Goal: Task Accomplishment & Management: Manage account settings

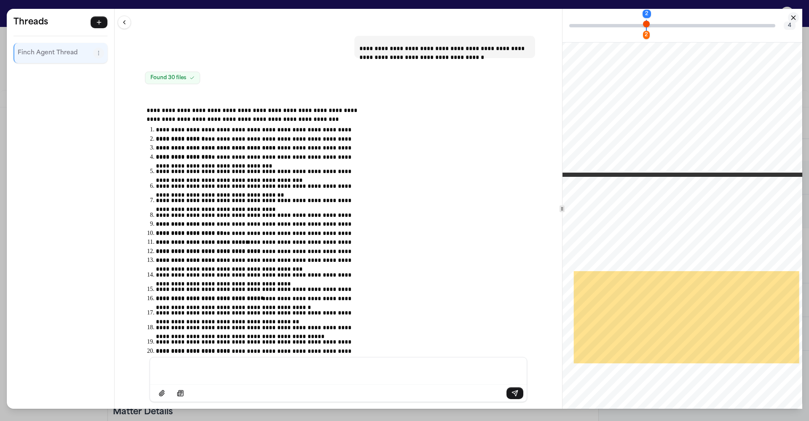
click at [382, 4] on div "**********" at bounding box center [404, 210] width 809 height 421
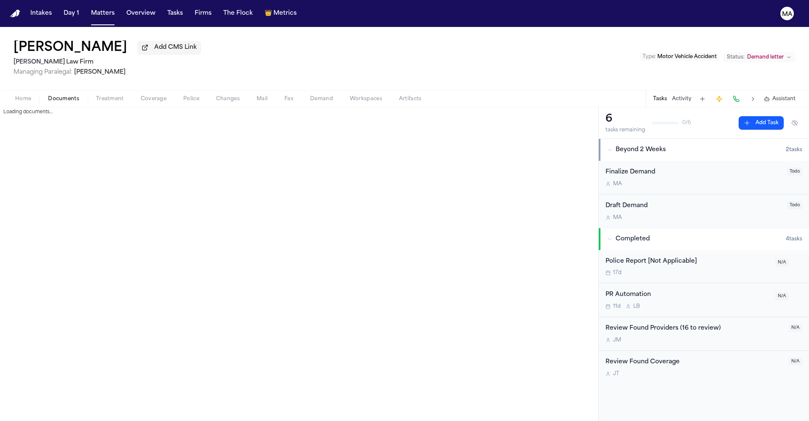
click at [40, 94] on button "Documents" at bounding box center [64, 99] width 48 height 10
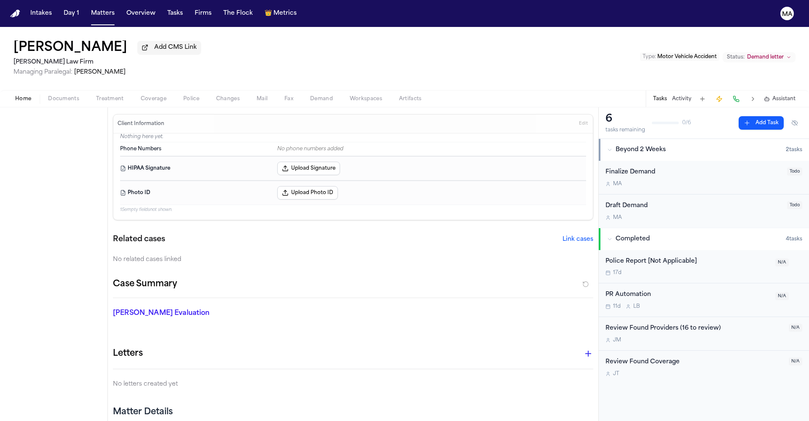
click at [7, 94] on button "Home" at bounding box center [23, 99] width 33 height 10
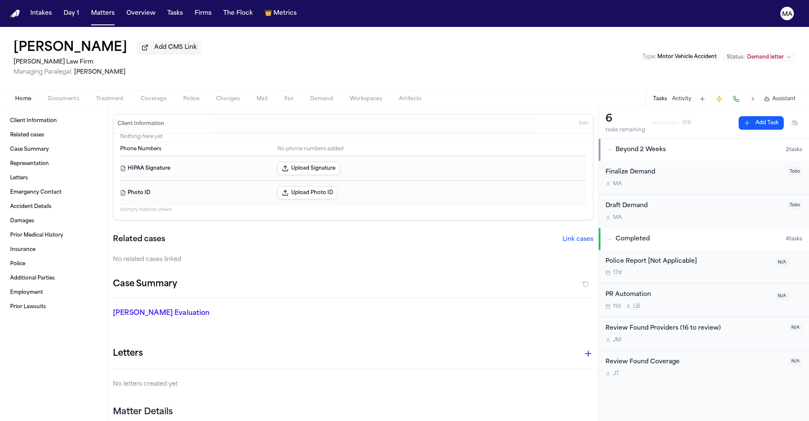
click at [71, 3] on nav "Intakes Day 1 Matters Overview Tasks Firms The Flock 👑 Metrics MA" at bounding box center [404, 13] width 809 height 27
click at [88, 8] on button "Matters" at bounding box center [103, 13] width 30 height 15
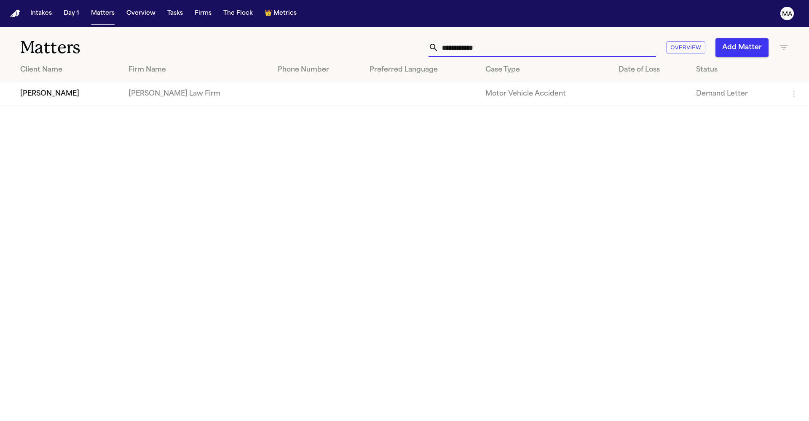
drag, startPoint x: 656, startPoint y: 39, endPoint x: 452, endPoint y: 21, distance: 204.2
click at [482, 27] on div "**********" at bounding box center [404, 42] width 809 height 31
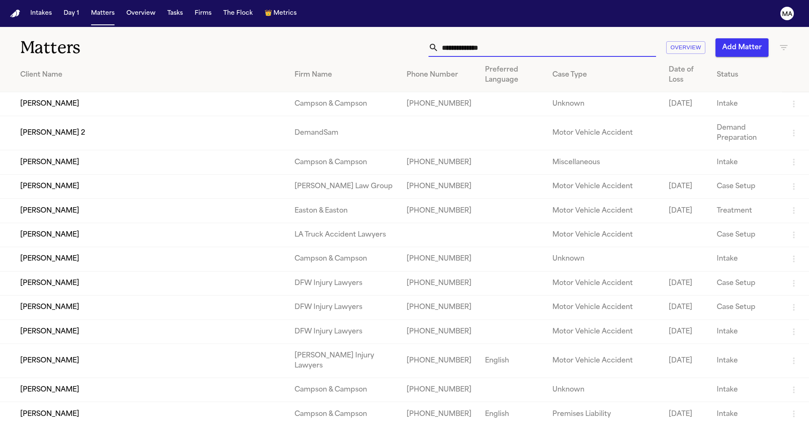
click at [782, 43] on icon "button" at bounding box center [783, 48] width 10 height 10
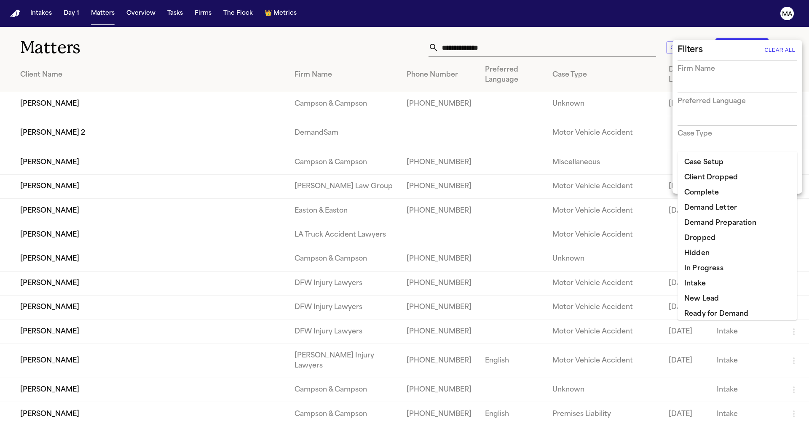
click at [704, 178] on input "text" at bounding box center [730, 184] width 107 height 12
click at [714, 307] on li "Ready for Demand" at bounding box center [737, 314] width 120 height 15
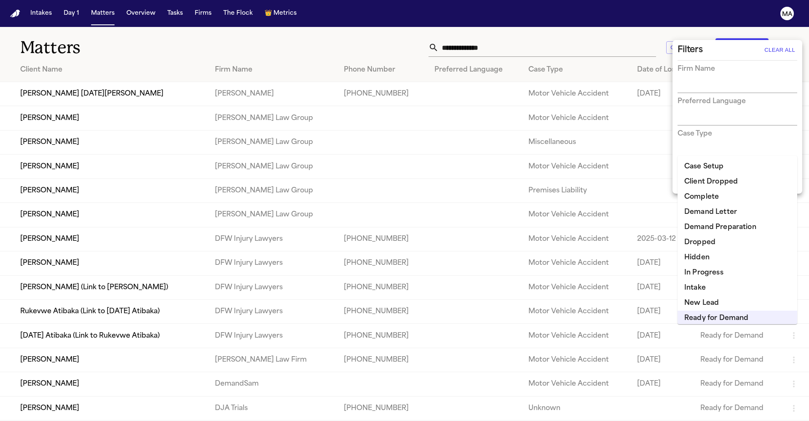
click at [721, 220] on li "Demand Preparation" at bounding box center [737, 227] width 120 height 15
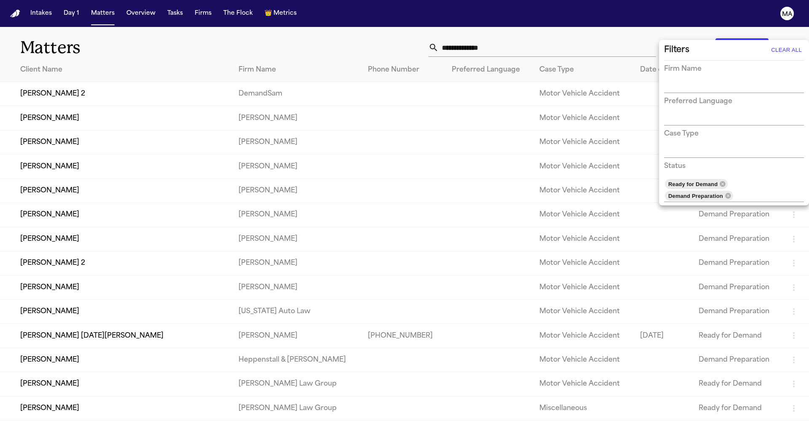
click at [304, 32] on div at bounding box center [404, 210] width 809 height 421
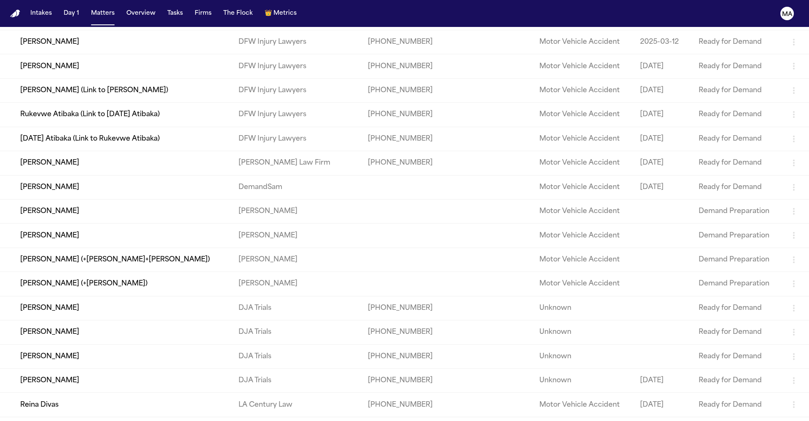
scroll to position [627, 0]
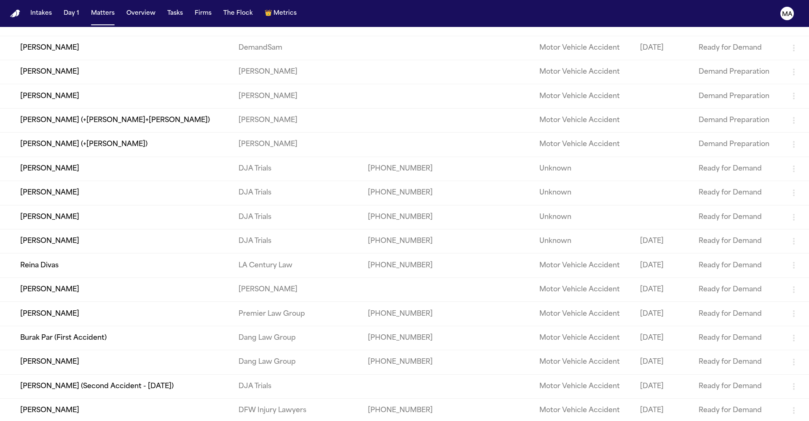
click at [105, 302] on td "[PERSON_NAME]" at bounding box center [116, 314] width 232 height 24
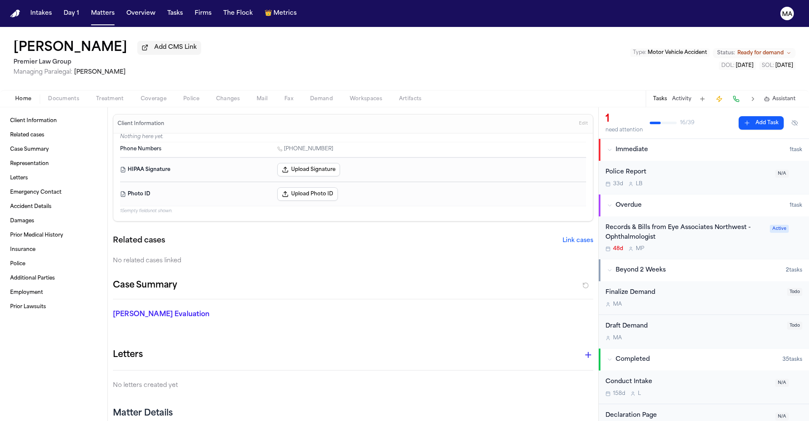
click at [773, 50] on span "Ready for demand" at bounding box center [760, 53] width 46 height 7
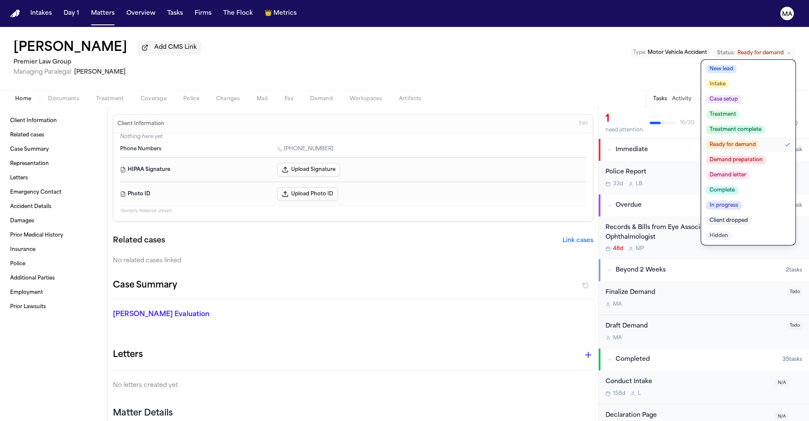
click at [738, 186] on span "Complete" at bounding box center [722, 190] width 32 height 8
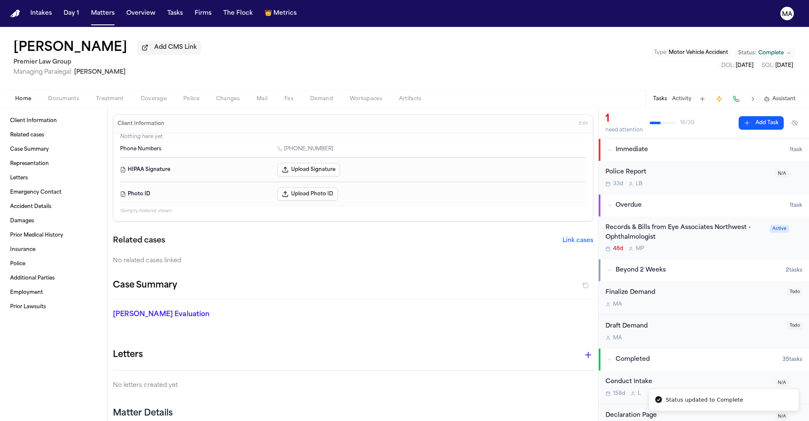
click at [426, 27] on div "[PERSON_NAME] Add CMS Link Premier Law Group Managing Paralegal: [PERSON_NAME] …" at bounding box center [404, 58] width 809 height 63
click at [88, 6] on button "Matters" at bounding box center [103, 13] width 30 height 15
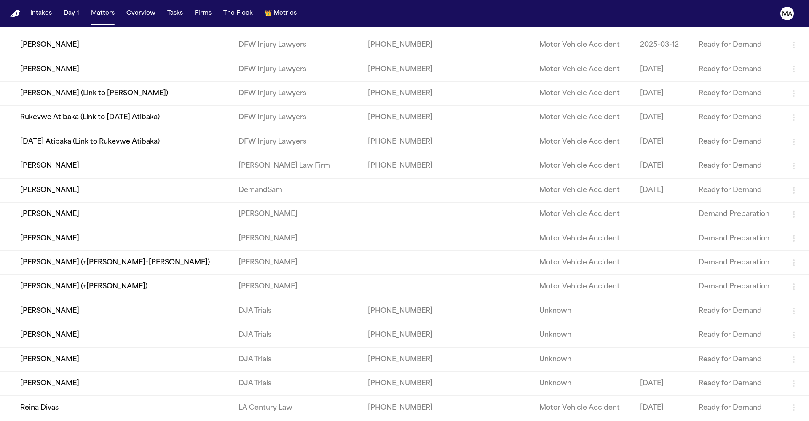
scroll to position [421, 0]
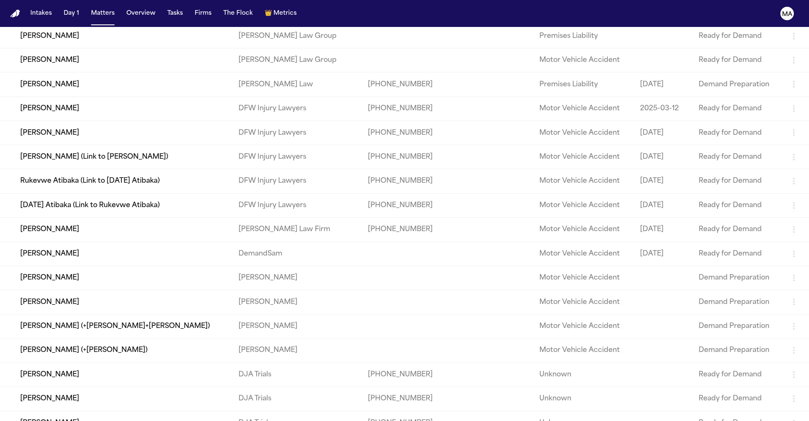
click at [155, 242] on td "[PERSON_NAME]" at bounding box center [116, 254] width 232 height 24
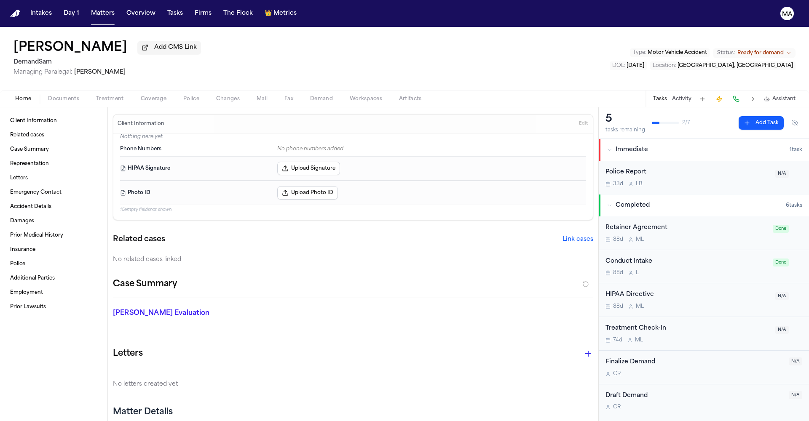
click at [774, 50] on span "Ready for demand" at bounding box center [760, 53] width 46 height 7
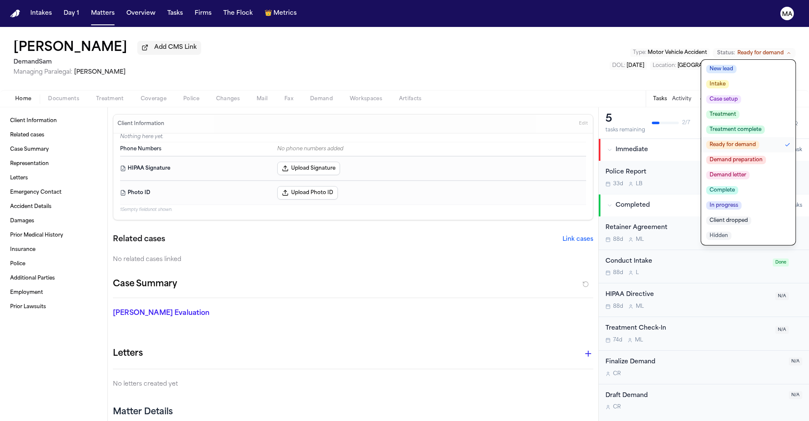
click at [749, 171] on span "Demand letter" at bounding box center [727, 175] width 43 height 8
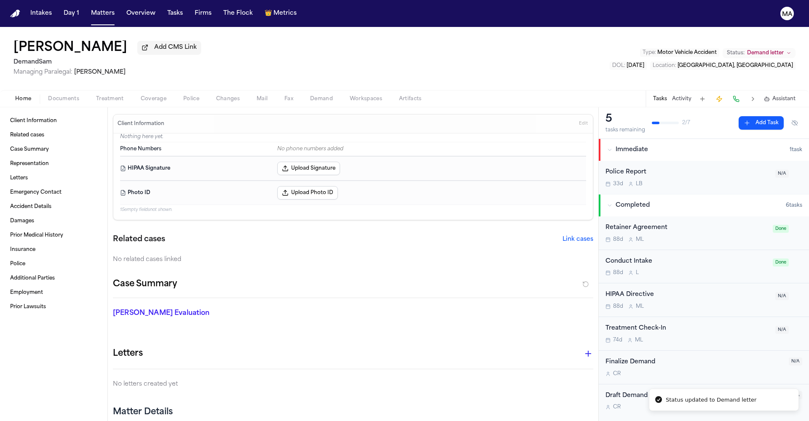
click at [277, 30] on div "[PERSON_NAME] Add CMS Link DemandSam Managing Paralegal: [PERSON_NAME] Type : M…" at bounding box center [404, 58] width 809 height 63
click at [88, 11] on button "Matters" at bounding box center [103, 13] width 30 height 15
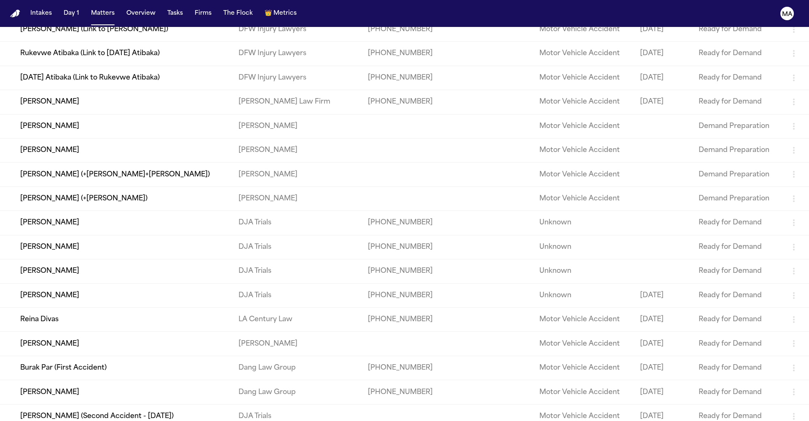
scroll to position [579, 0]
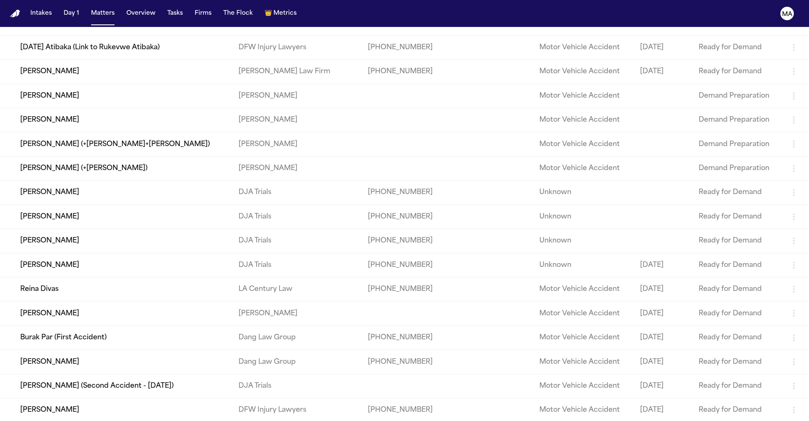
click at [100, 278] on td "Reina Divas" at bounding box center [116, 290] width 232 height 24
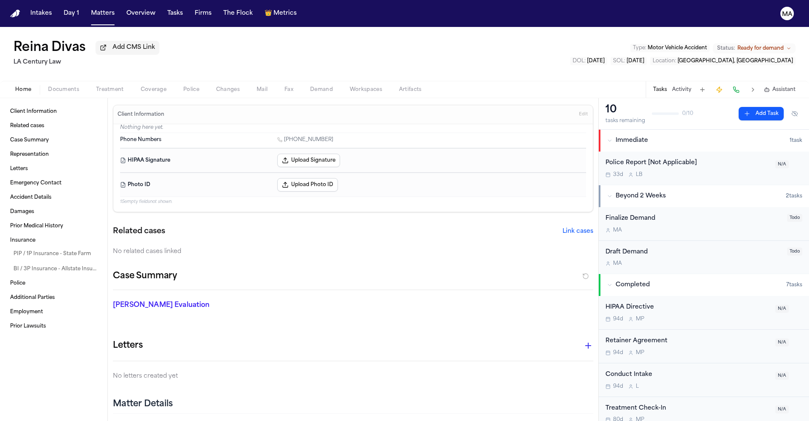
click at [783, 45] on span "Ready for demand" at bounding box center [760, 48] width 46 height 7
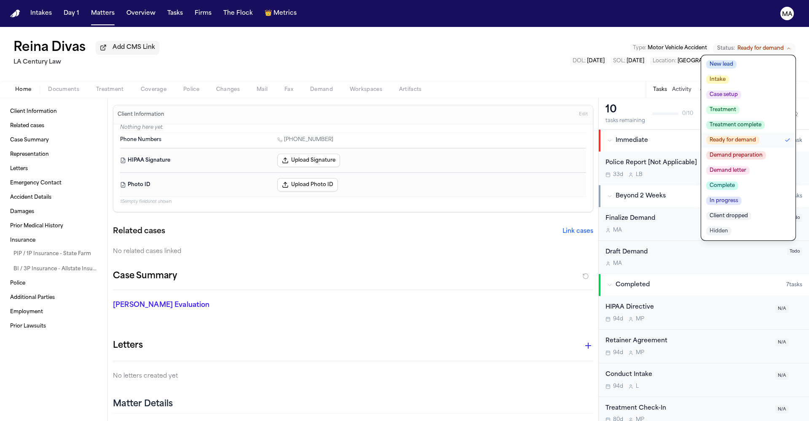
click at [731, 227] on span "Hidden" at bounding box center [718, 231] width 25 height 8
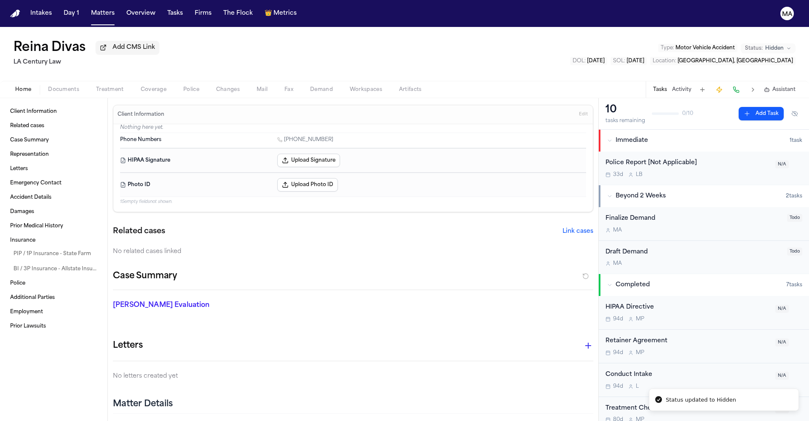
click at [141, 31] on div "Reina Divas Add CMS Link LA Century Law Type : Motor Vehicle Accident Status: H…" at bounding box center [404, 54] width 809 height 54
click at [88, 7] on button "Matters" at bounding box center [103, 13] width 30 height 15
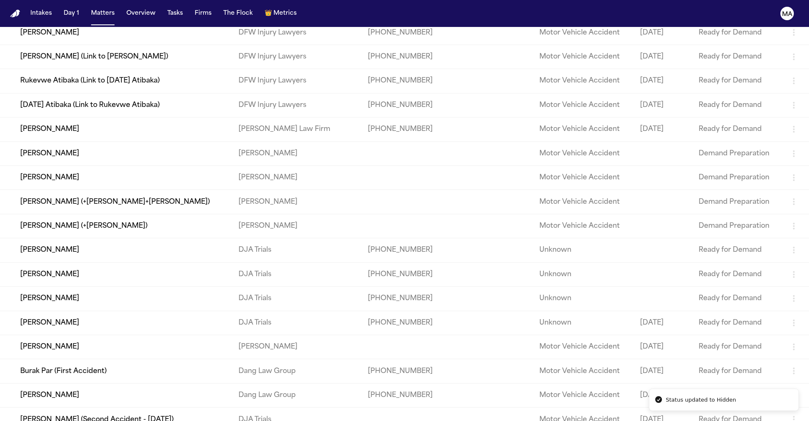
scroll to position [463, 0]
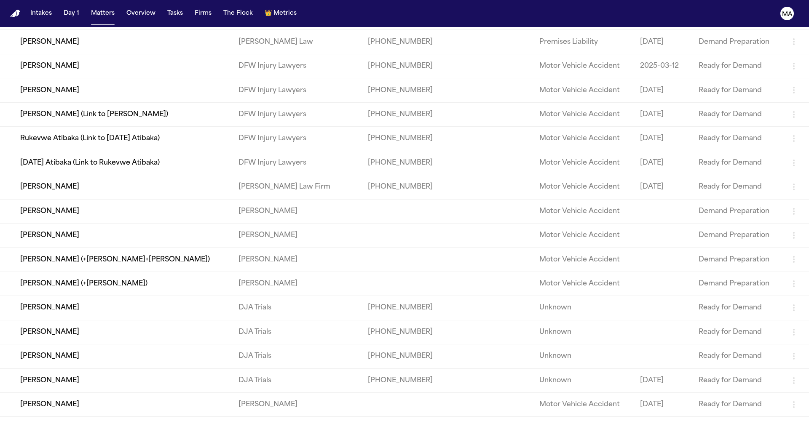
click at [141, 344] on td "[PERSON_NAME]" at bounding box center [116, 356] width 232 height 24
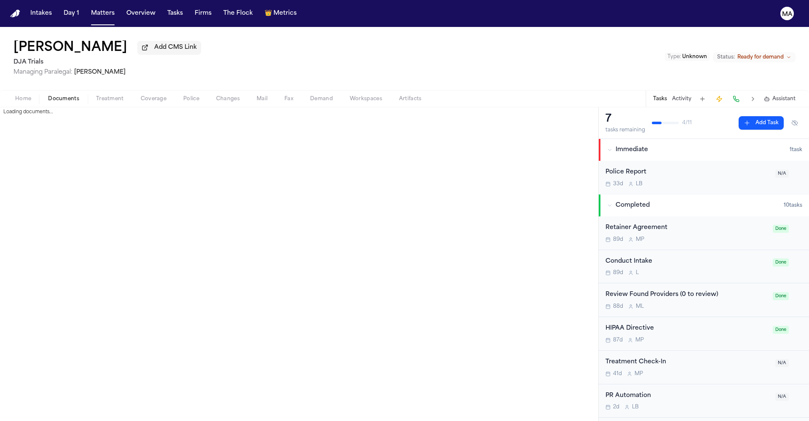
click at [48, 96] on span "Documents" at bounding box center [63, 99] width 31 height 7
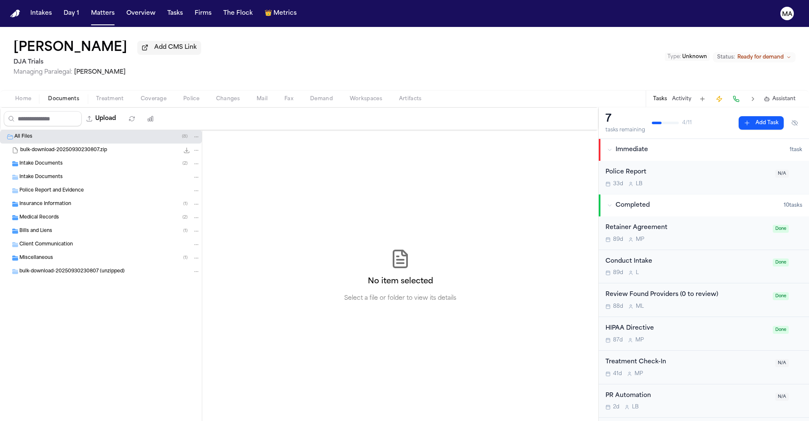
click at [15, 96] on span "Home" at bounding box center [23, 99] width 16 height 7
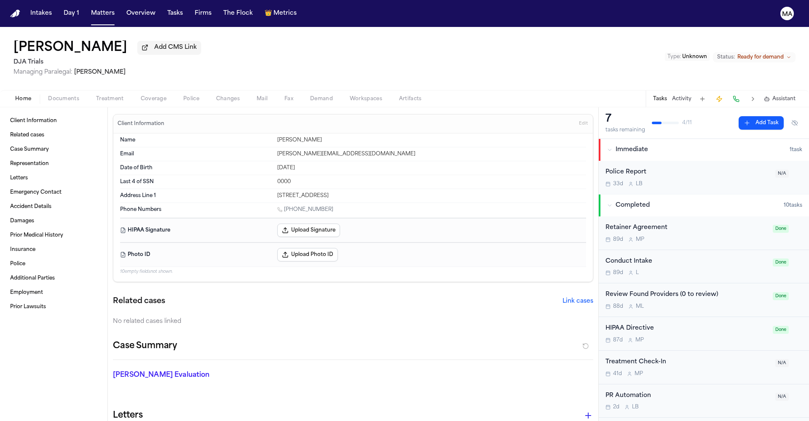
click at [691, 96] on button "Activity" at bounding box center [681, 99] width 19 height 7
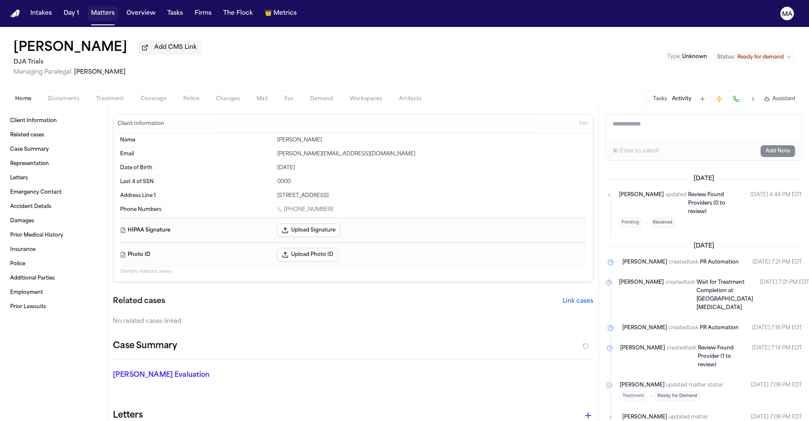
click at [88, 9] on button "Matters" at bounding box center [103, 13] width 30 height 15
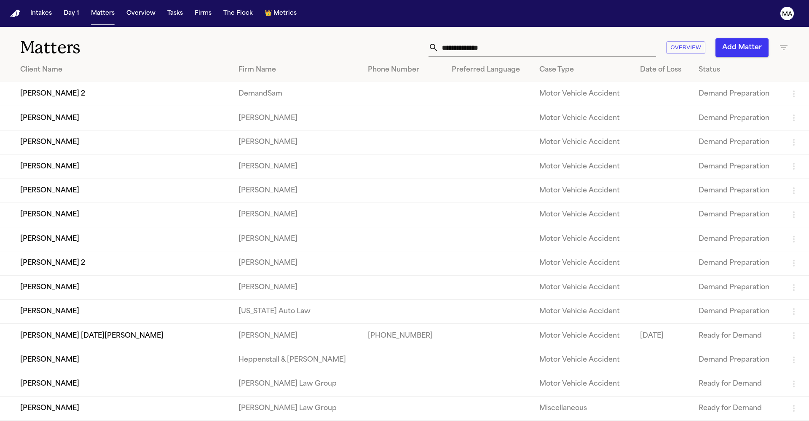
scroll to position [81, 0]
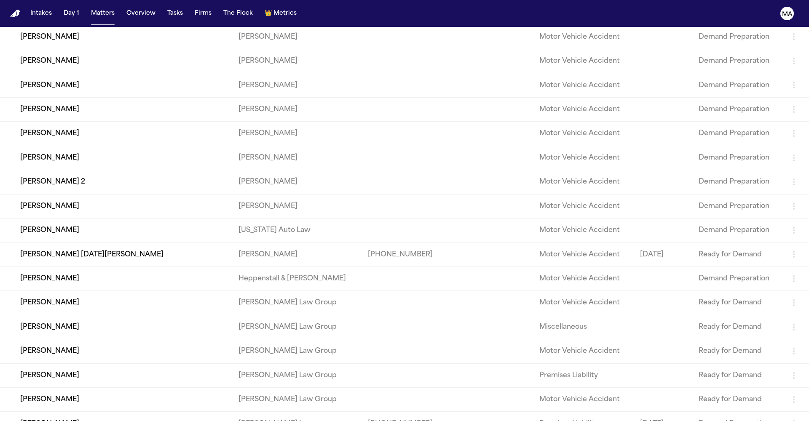
click at [77, 243] on td "[PERSON_NAME] [DATE][PERSON_NAME]" at bounding box center [116, 255] width 232 height 24
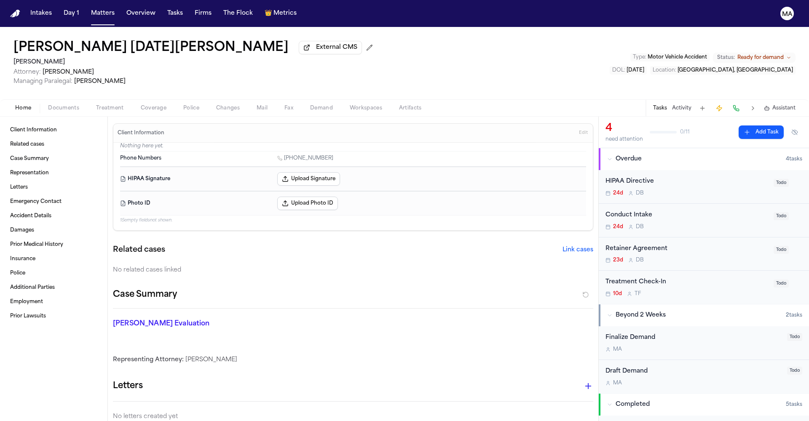
click at [24, 103] on button "Home" at bounding box center [23, 108] width 33 height 10
click at [48, 105] on span "Documents" at bounding box center [63, 108] width 31 height 7
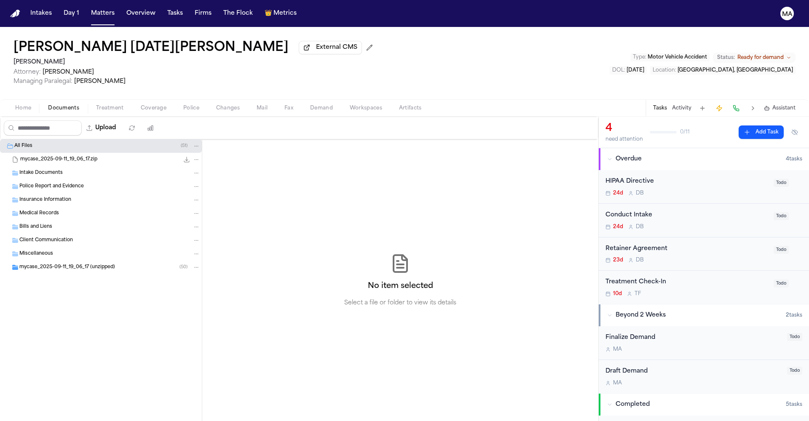
click at [57, 261] on div "mycase_2025-09-11_19_06_17 (unzipped) ( 50 )" at bounding box center [101, 267] width 202 height 13
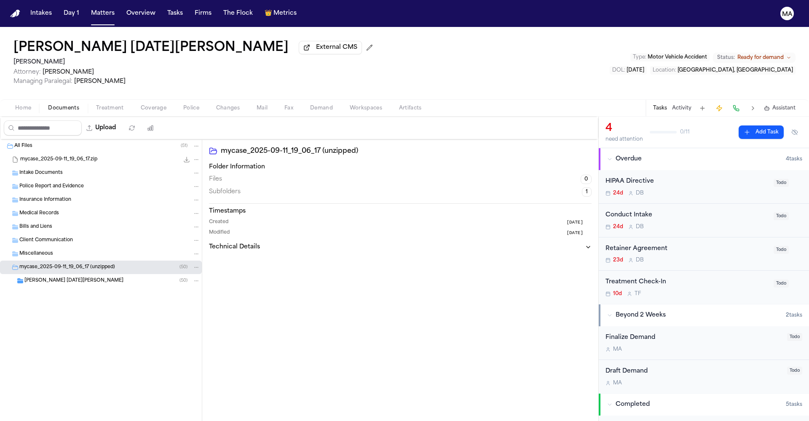
click at [51, 274] on div "[PERSON_NAME] [DATE][PERSON_NAME] ( 50 )" at bounding box center [101, 280] width 202 height 13
click at [62, 291] on div "LE ( 50 )" at bounding box center [114, 295] width 171 height 8
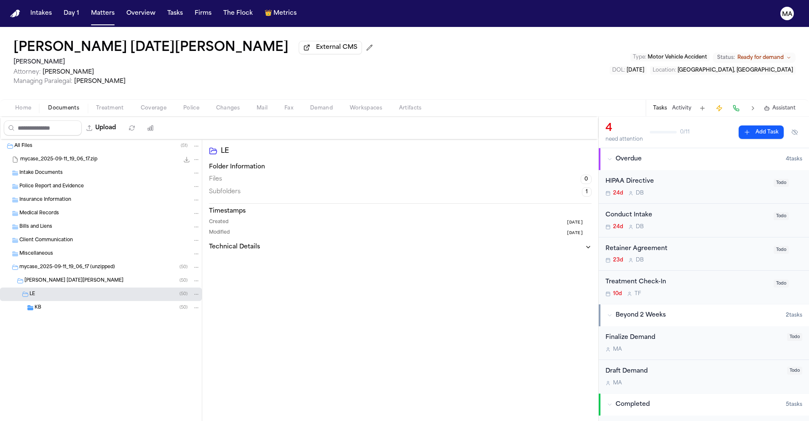
click at [64, 304] on div "KB ( 50 )" at bounding box center [118, 308] width 166 height 8
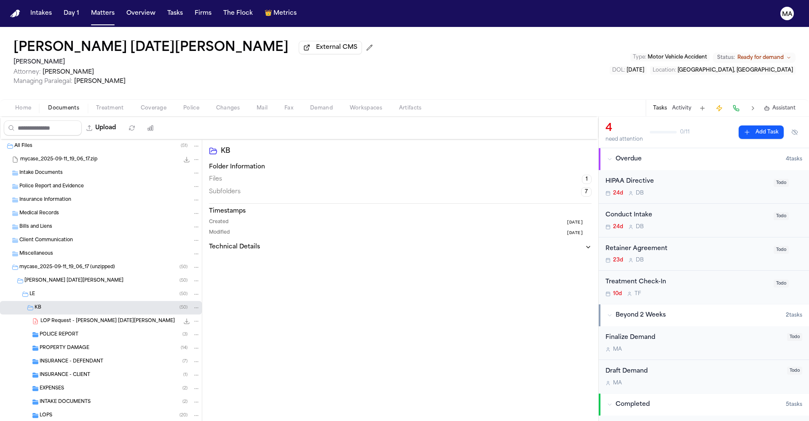
click at [310, 105] on span "Demand" at bounding box center [321, 108] width 23 height 7
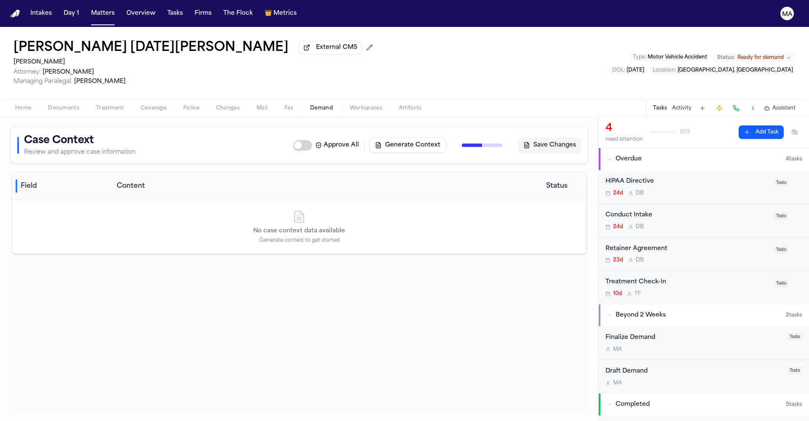
select select "**********"
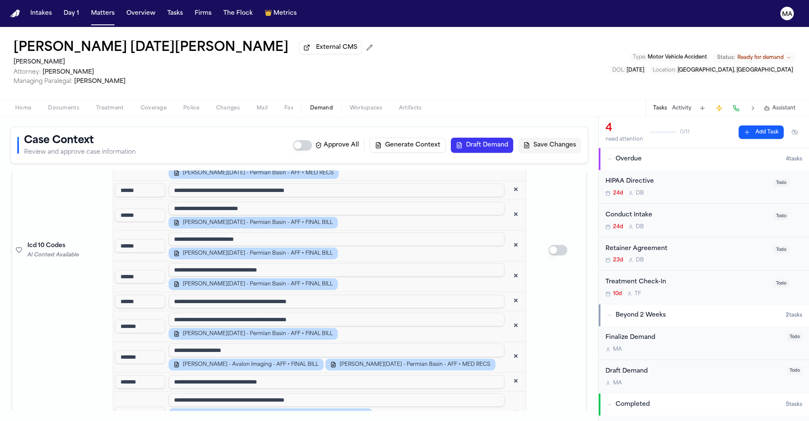
scroll to position [1355, 0]
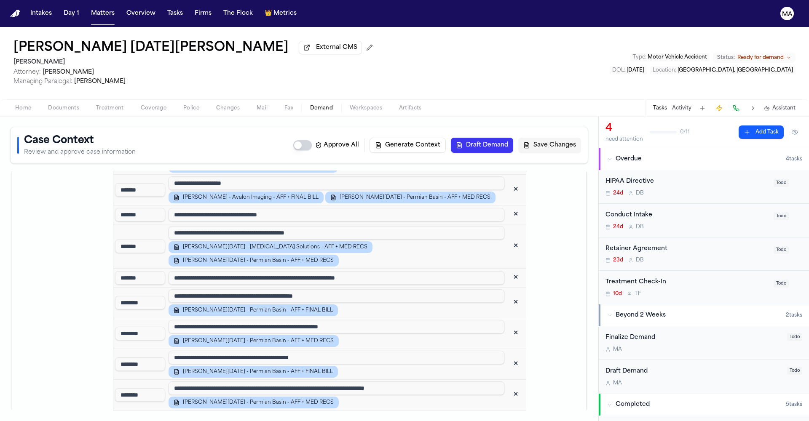
scroll to position [1525, 0]
